Goal: Navigation & Orientation: Understand site structure

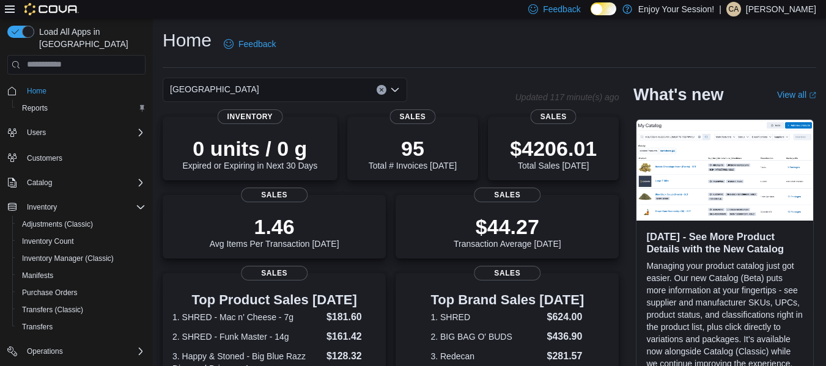
scroll to position [65, 0]
